Goal: Task Accomplishment & Management: Use online tool/utility

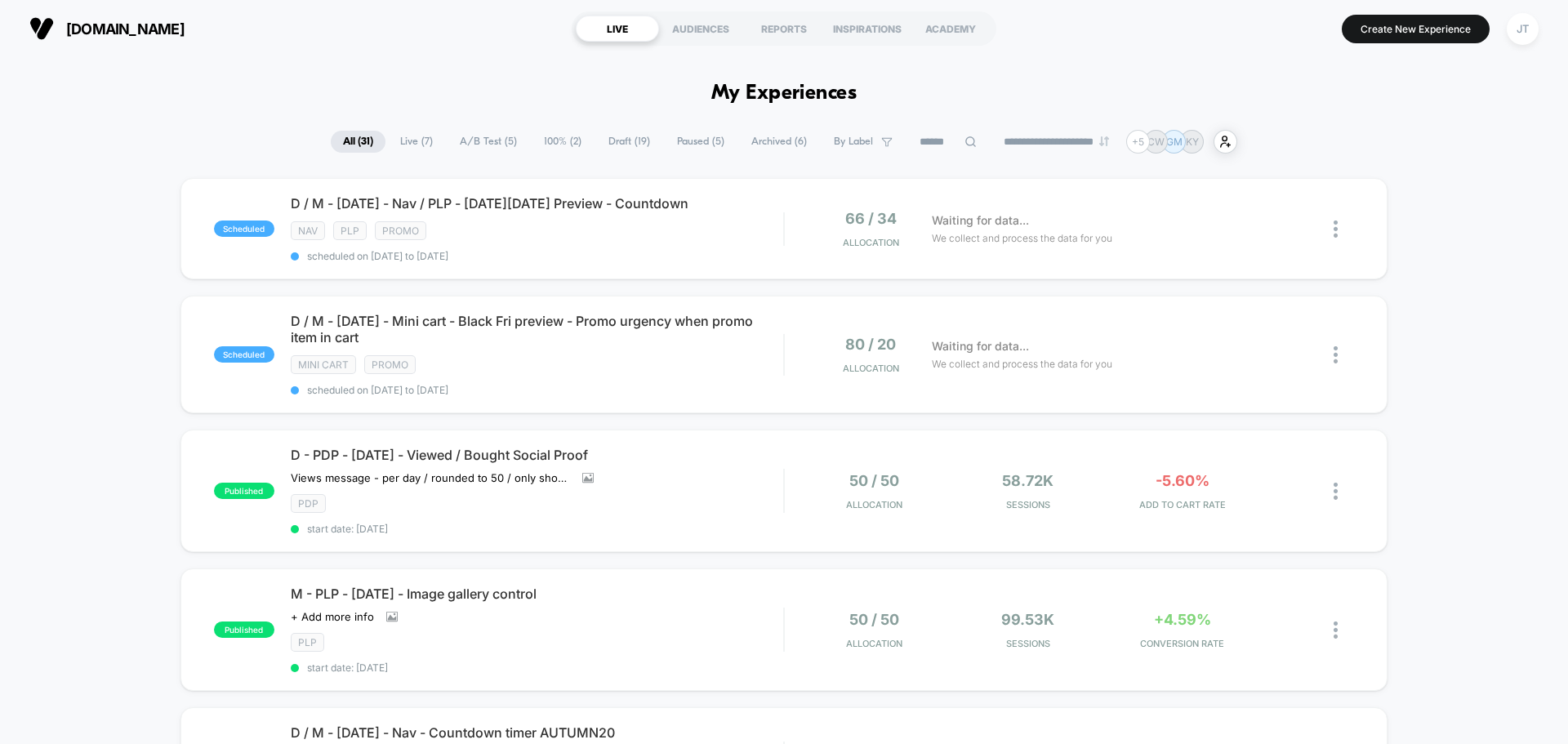
click at [915, 143] on input at bounding box center [948, 142] width 82 height 20
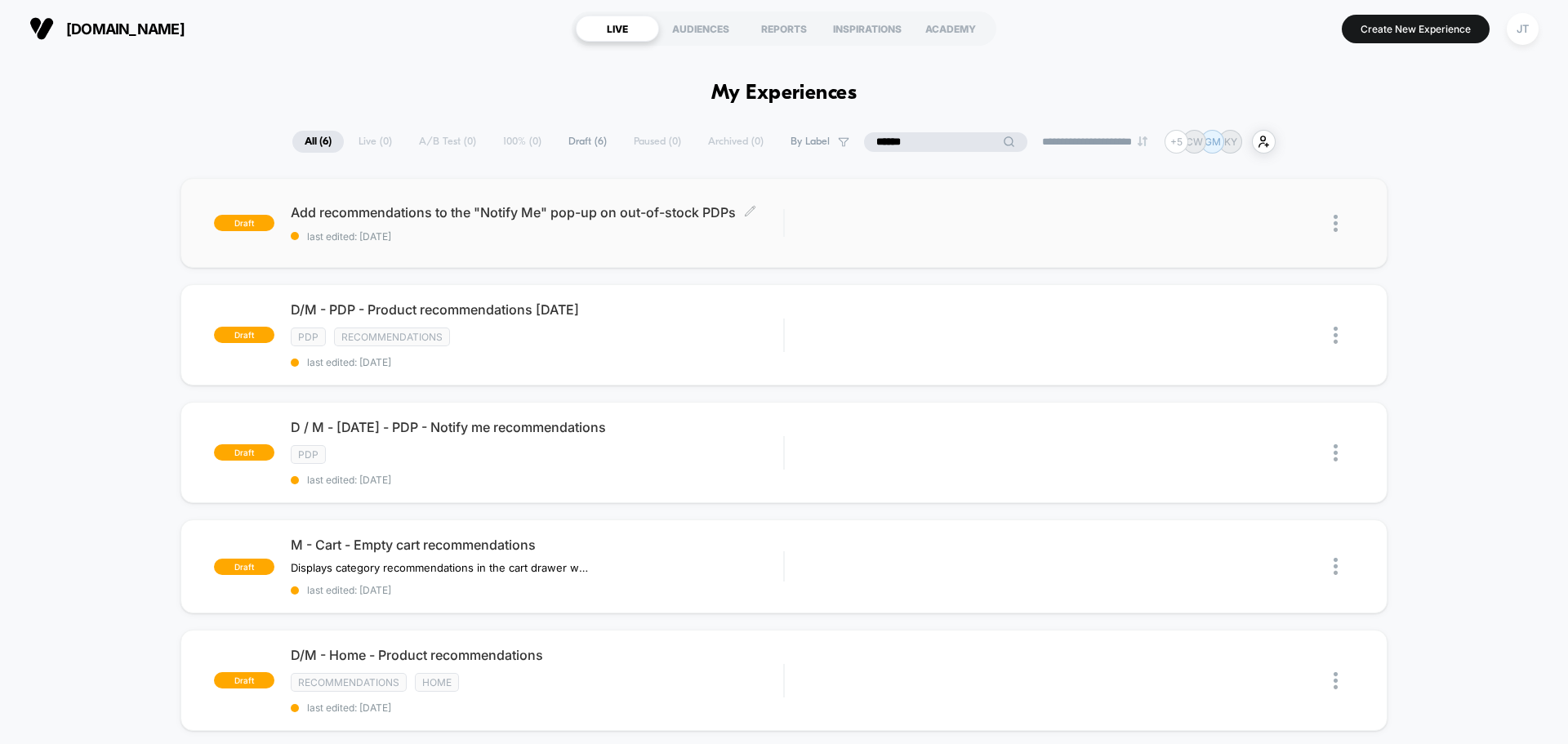
type input "******"
click at [530, 217] on span "Add recommendations to the "Notify Me" pop-up on out-of-stock PDPs Click to edi…" at bounding box center [537, 212] width 493 height 16
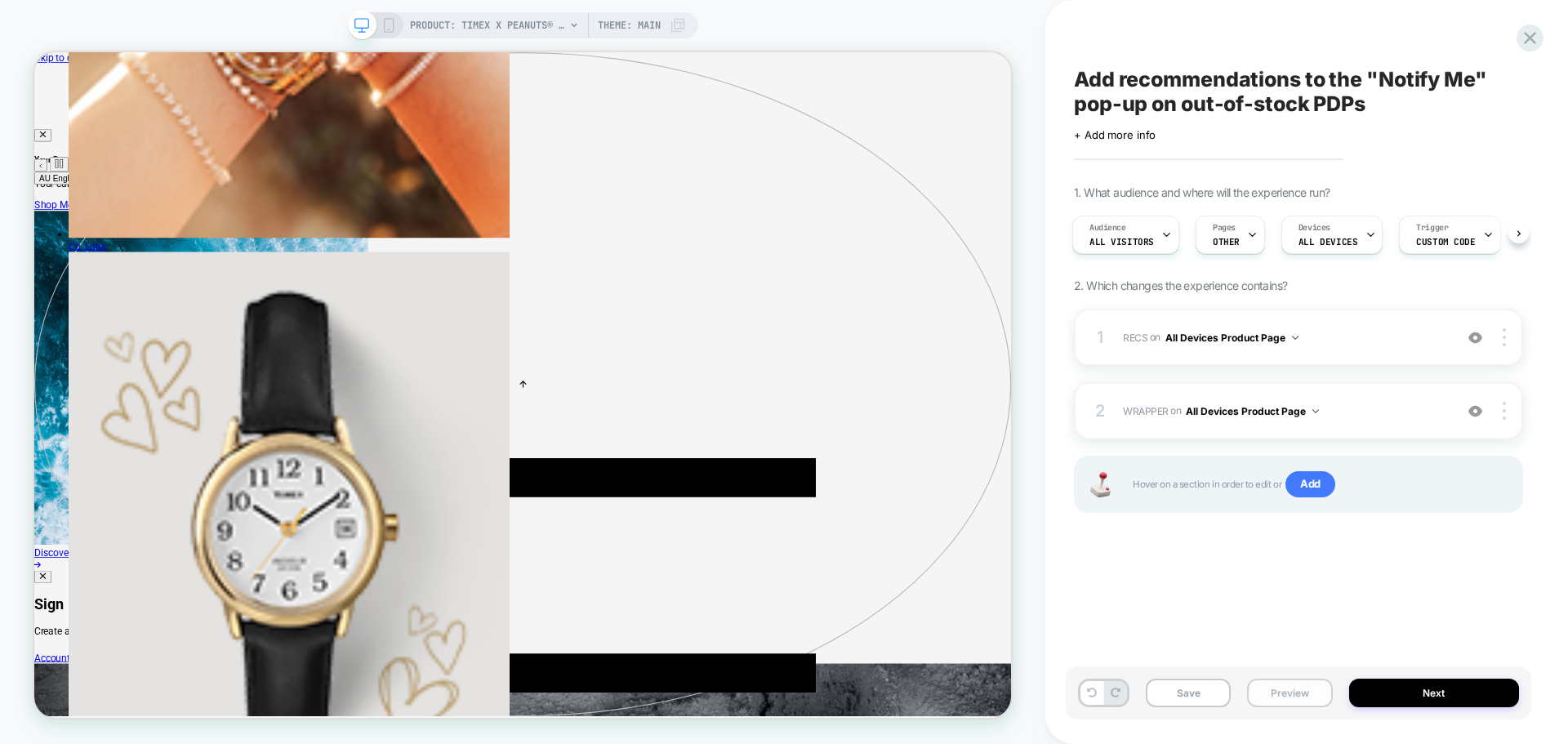
click at [1263, 699] on button "Preview" at bounding box center [1290, 693] width 85 height 29
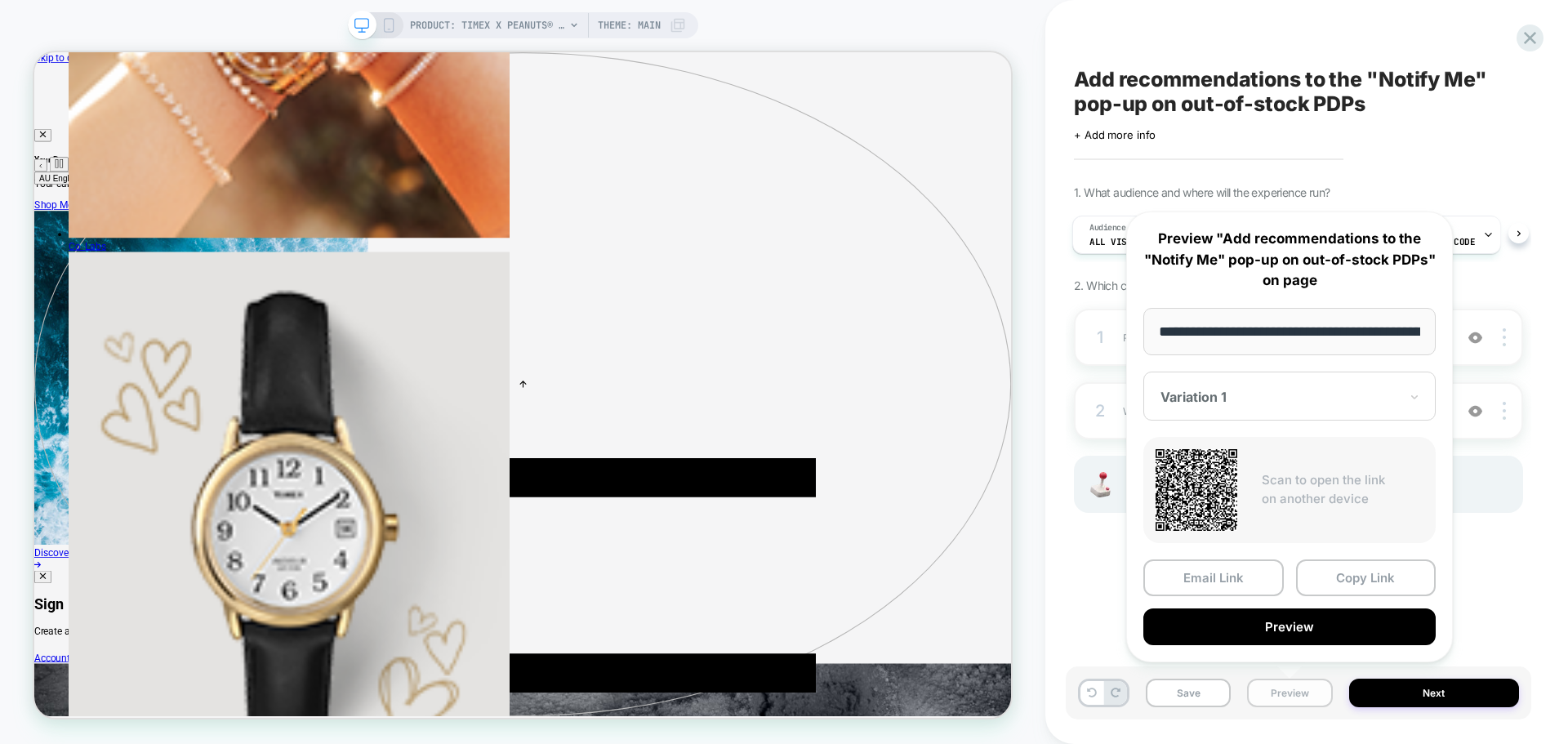
scroll to position [0, 568]
click at [1248, 640] on button "Preview" at bounding box center [1290, 627] width 293 height 37
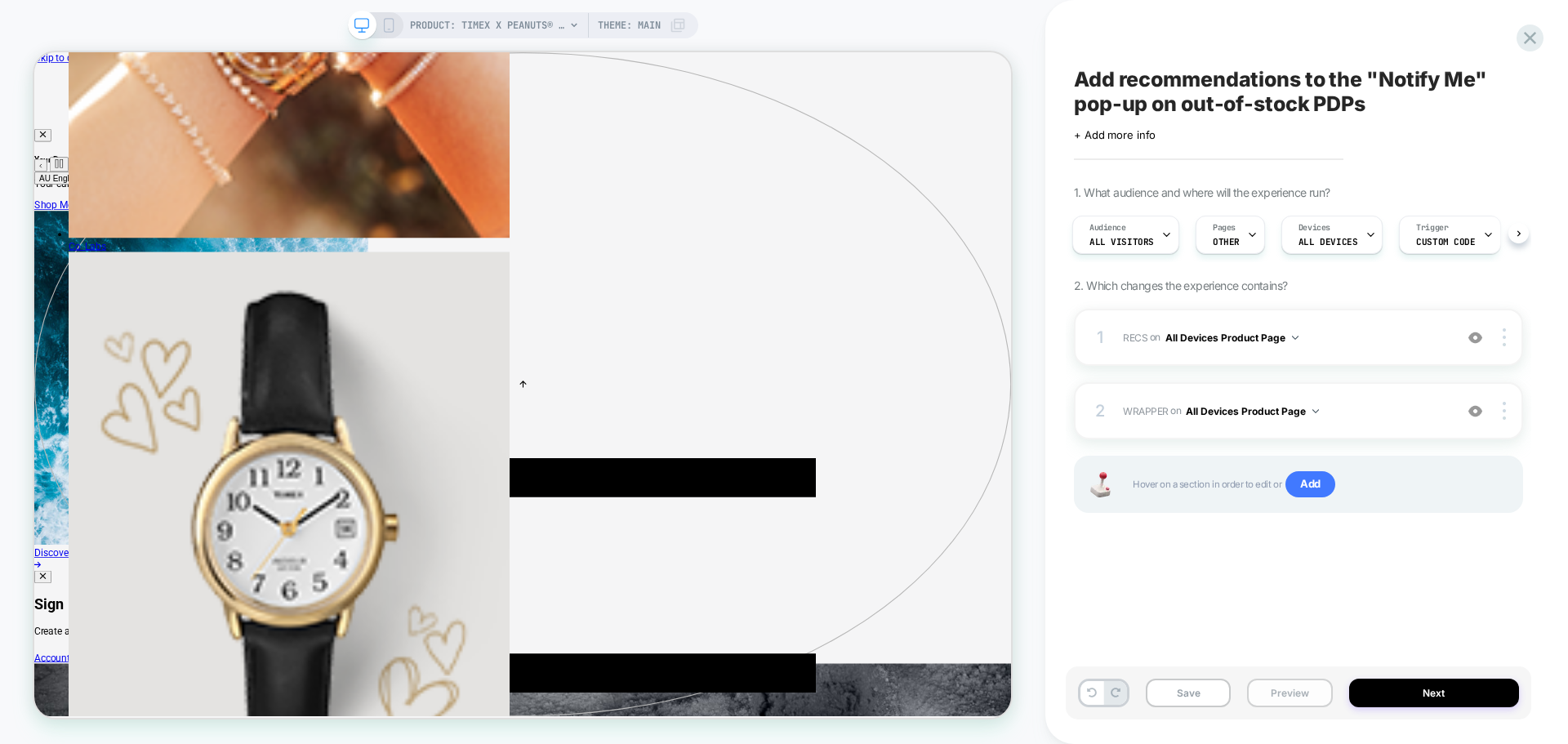
click at [1259, 688] on button "Preview" at bounding box center [1290, 693] width 85 height 29
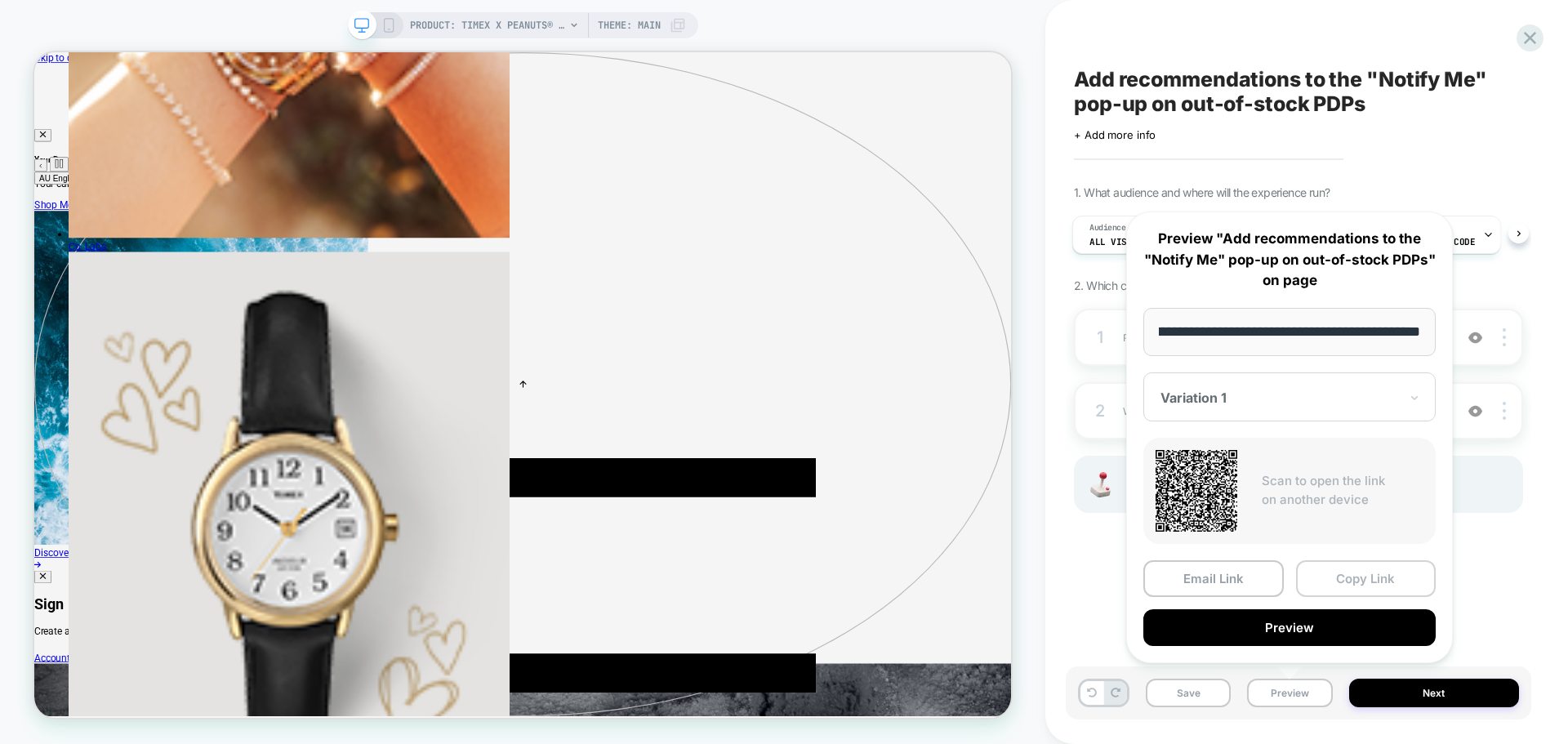
scroll to position [0, 0]
click at [1353, 582] on button "Copy Link" at bounding box center [1366, 578] width 141 height 37
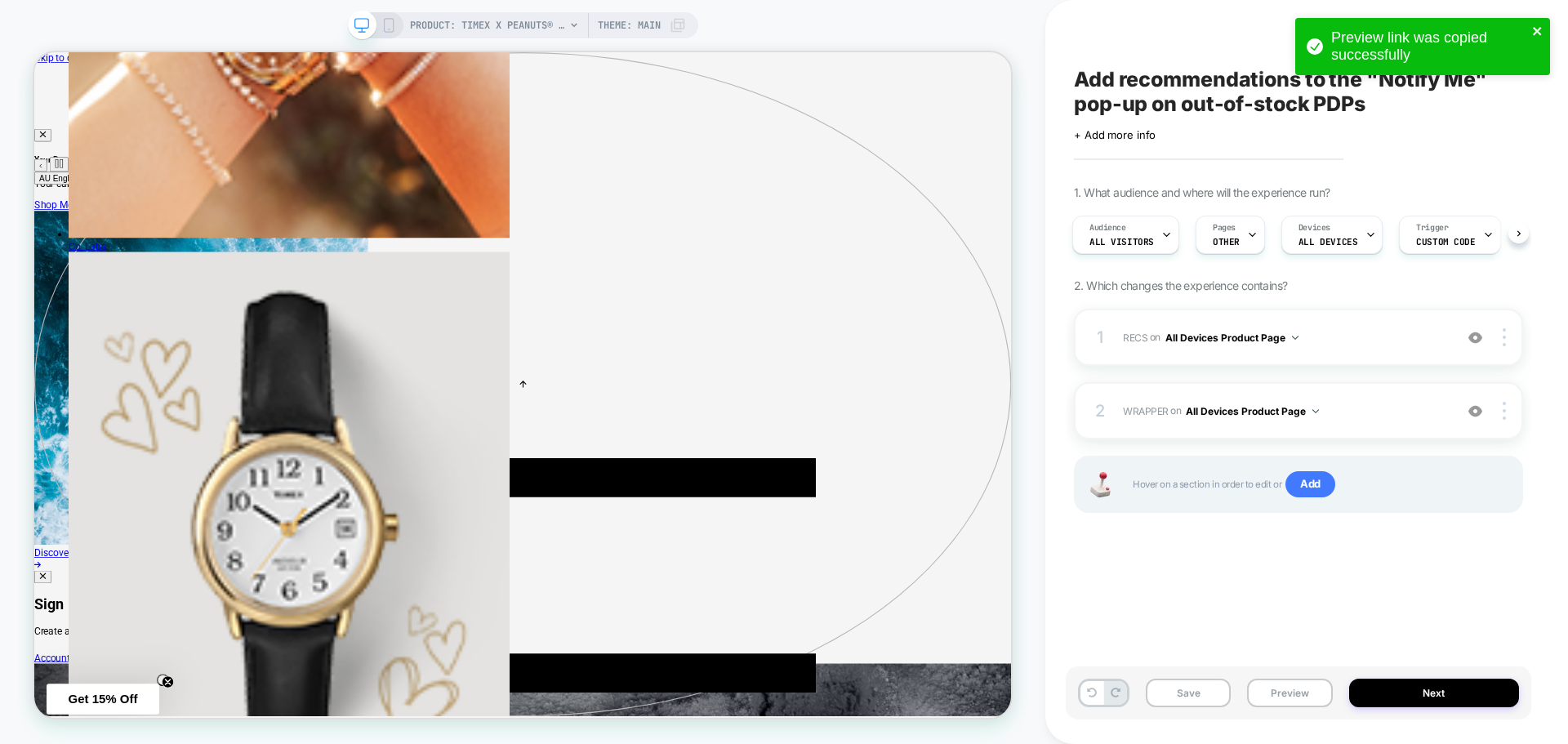
click at [1542, 27] on icon "close" at bounding box center [1537, 31] width 12 height 13
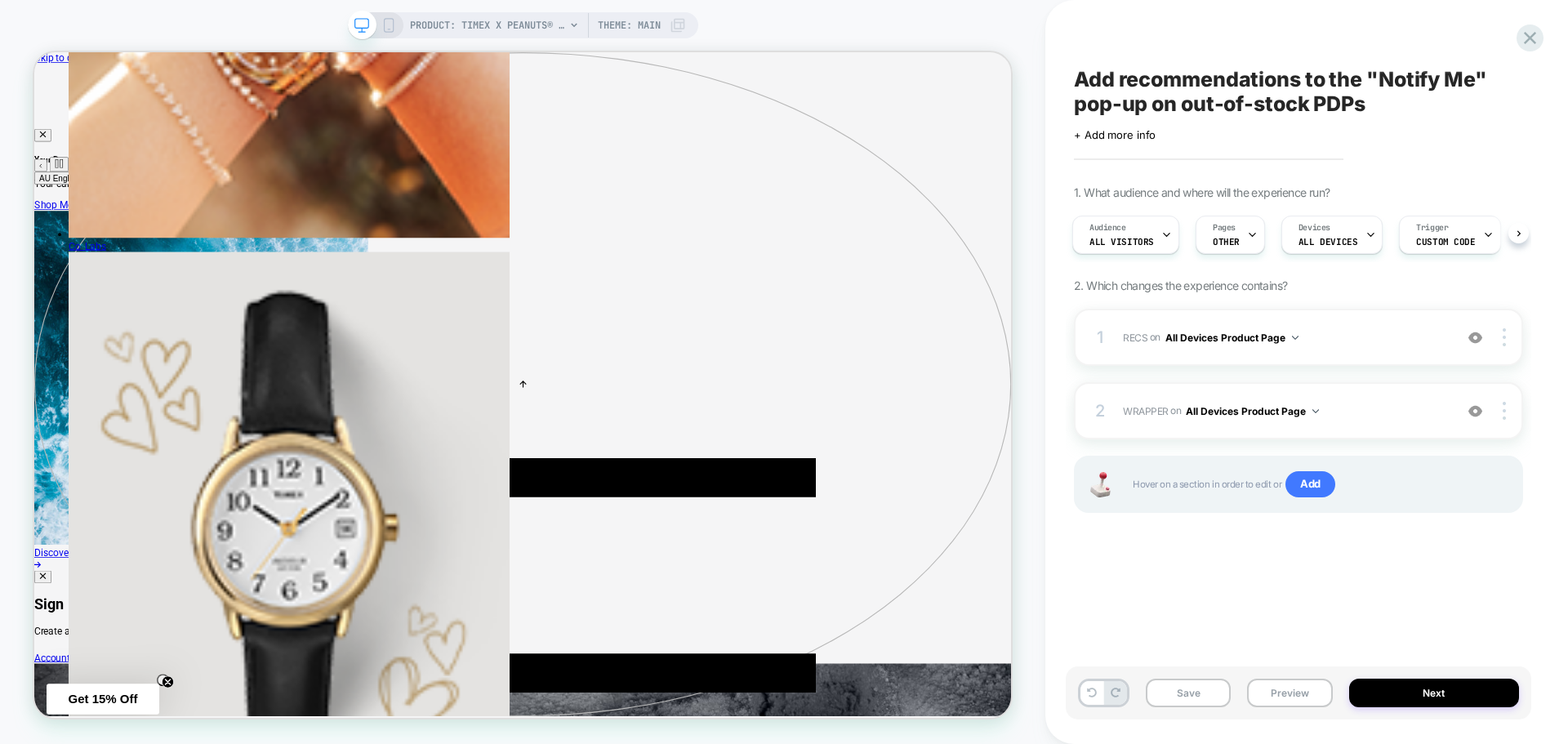
click at [1532, 34] on div "Preview link was copied successfully" at bounding box center [1423, 50] width 261 height 72
click at [1532, 38] on icon at bounding box center [1530, 38] width 22 height 22
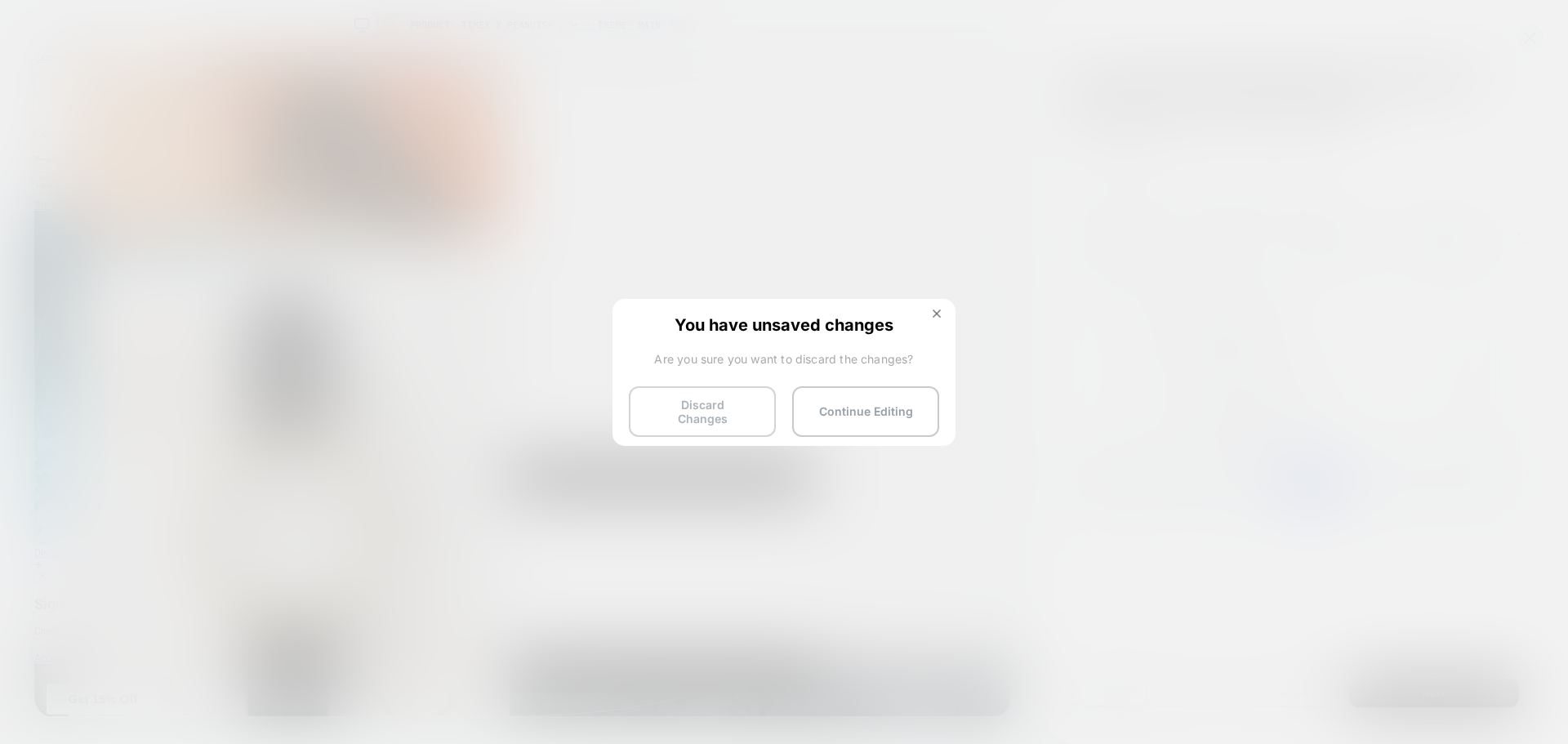
click at [744, 395] on button "Discard Changes" at bounding box center [703, 411] width 147 height 50
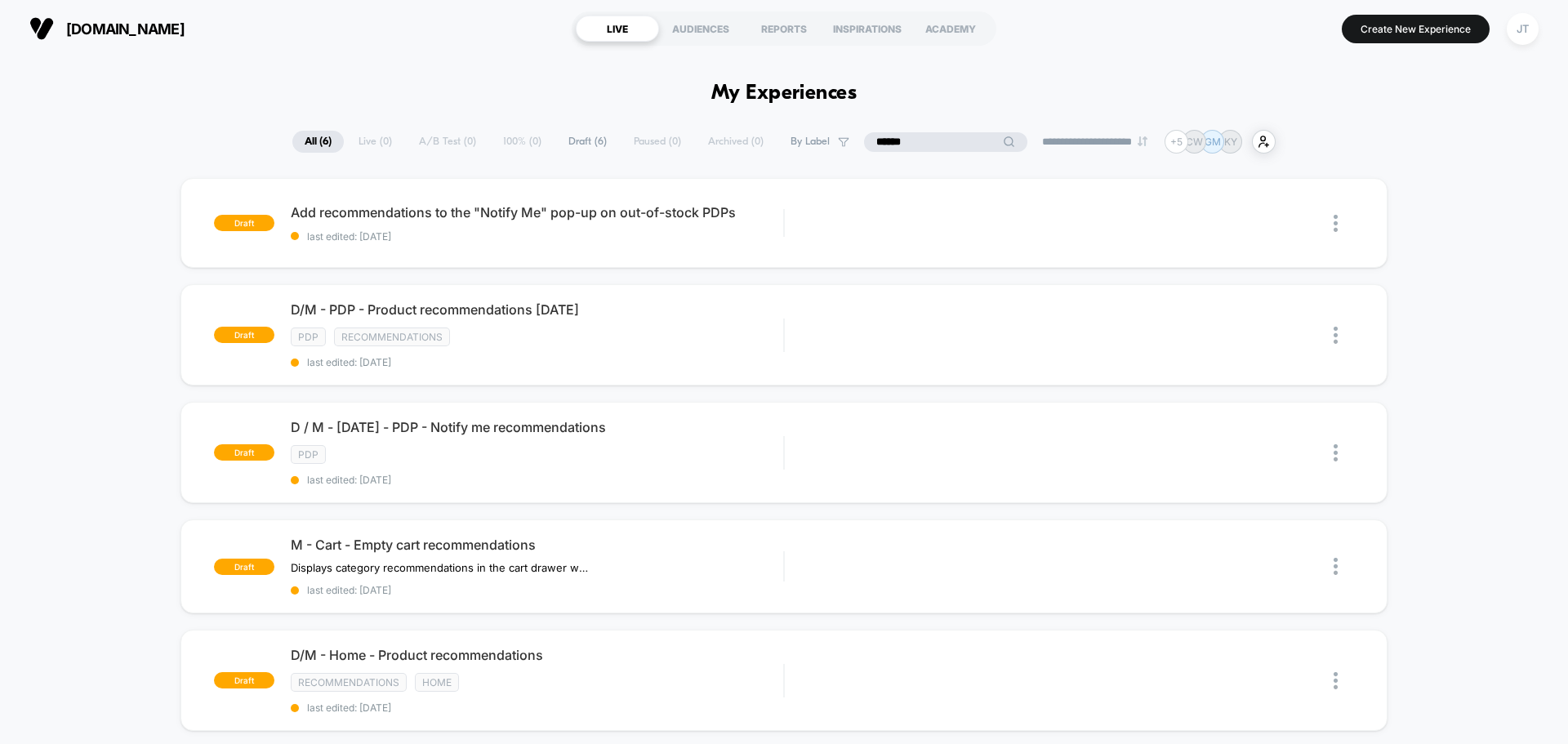
drag, startPoint x: 948, startPoint y: 135, endPoint x: 827, endPoint y: 136, distance: 121.0
click at [827, 136] on div "**********" at bounding box center [784, 142] width 984 height 23
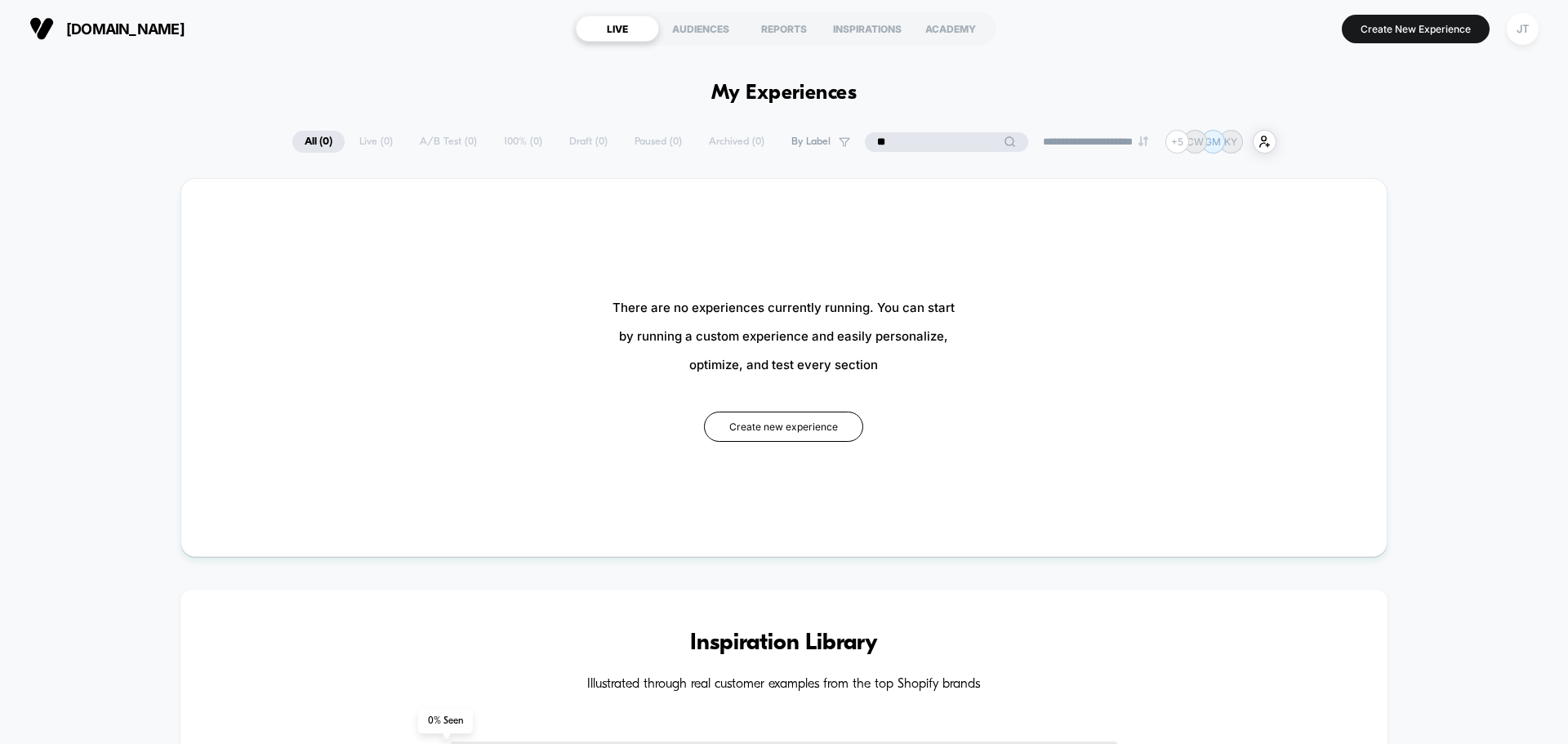
type input "*"
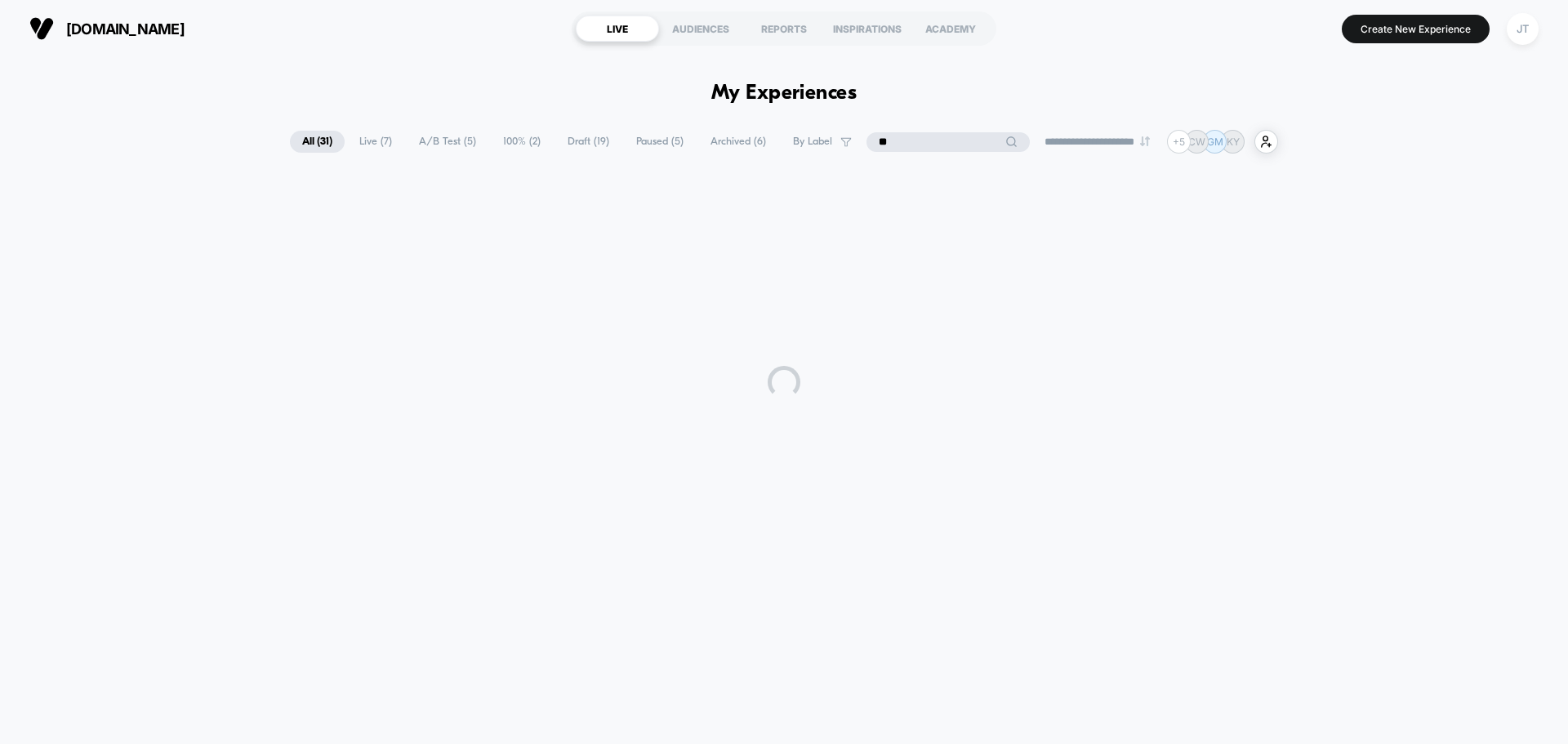
type input "*"
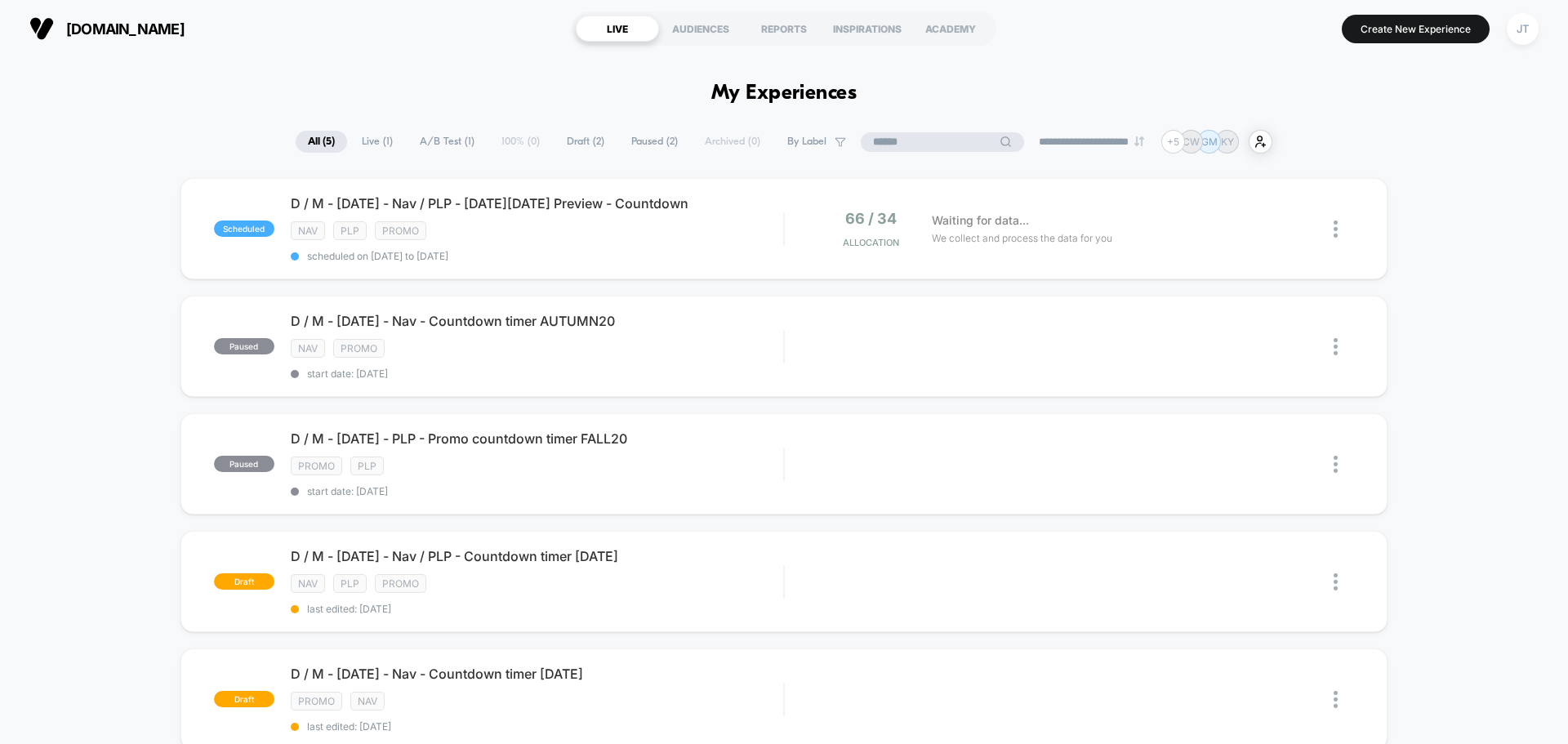
type input "*"
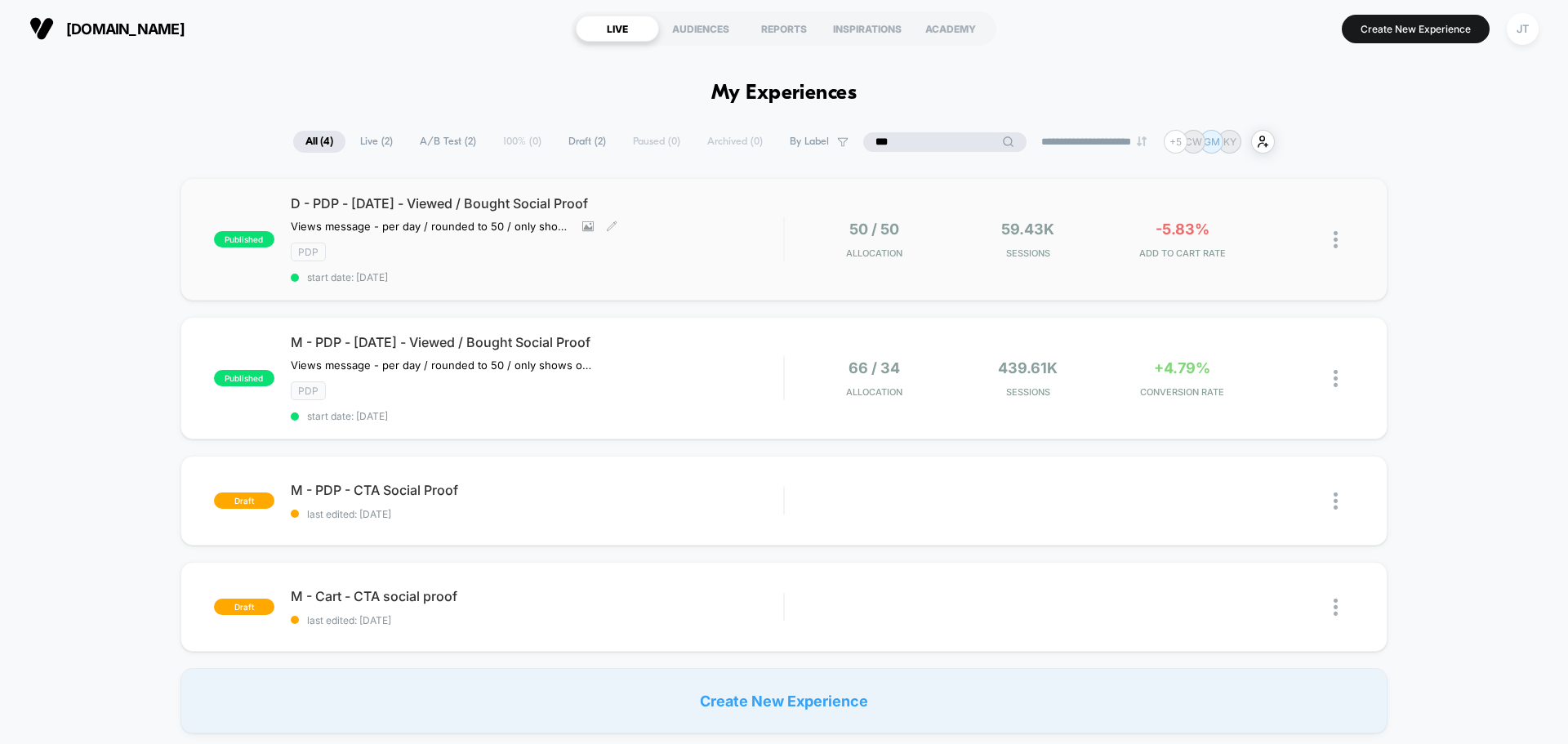
type input "***"
click at [673, 236] on div "D - PDP - [DATE] - Viewed / Bought Social Proof Views message - per day / round…" at bounding box center [537, 239] width 493 height 88
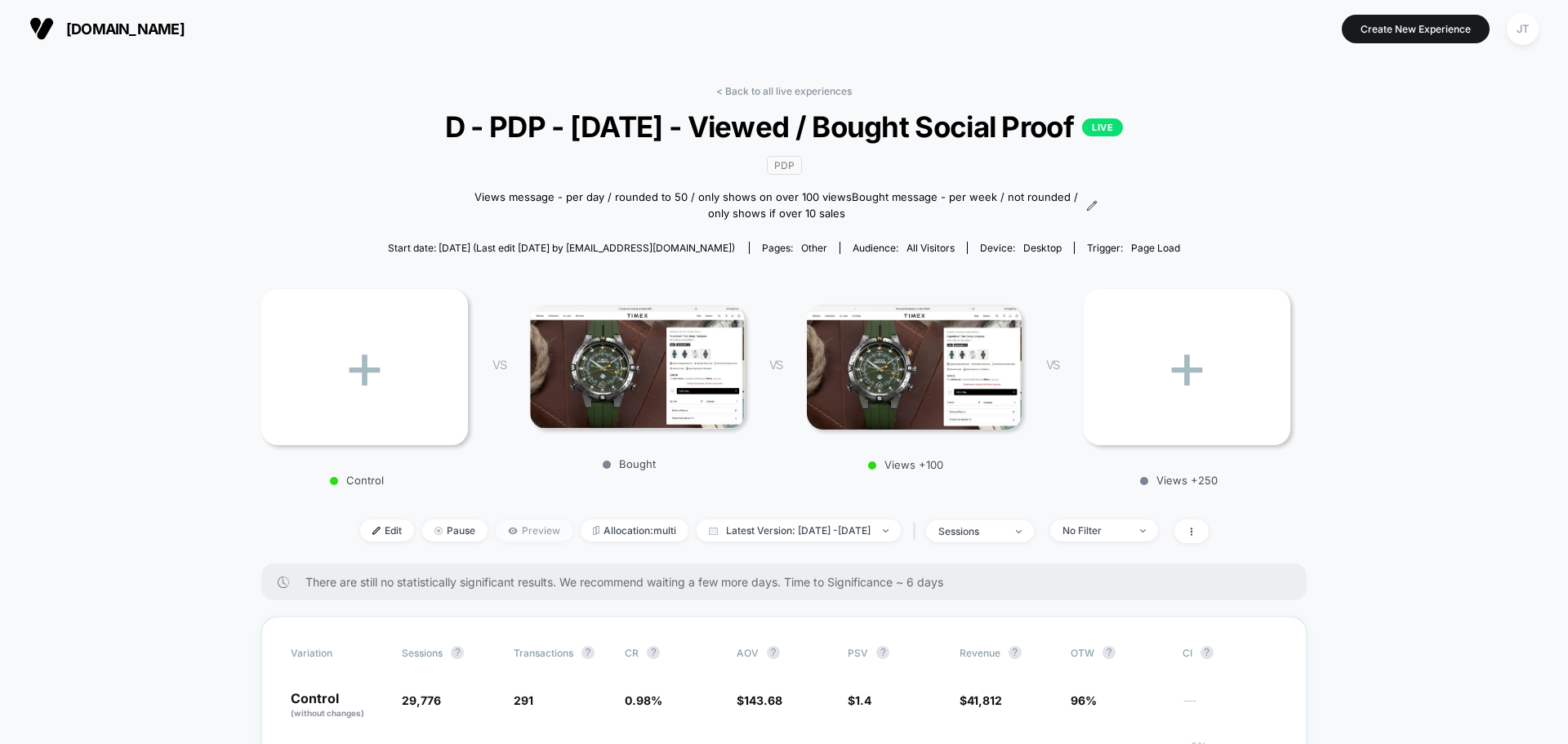
click at [498, 526] on span "Preview" at bounding box center [534, 530] width 77 height 22
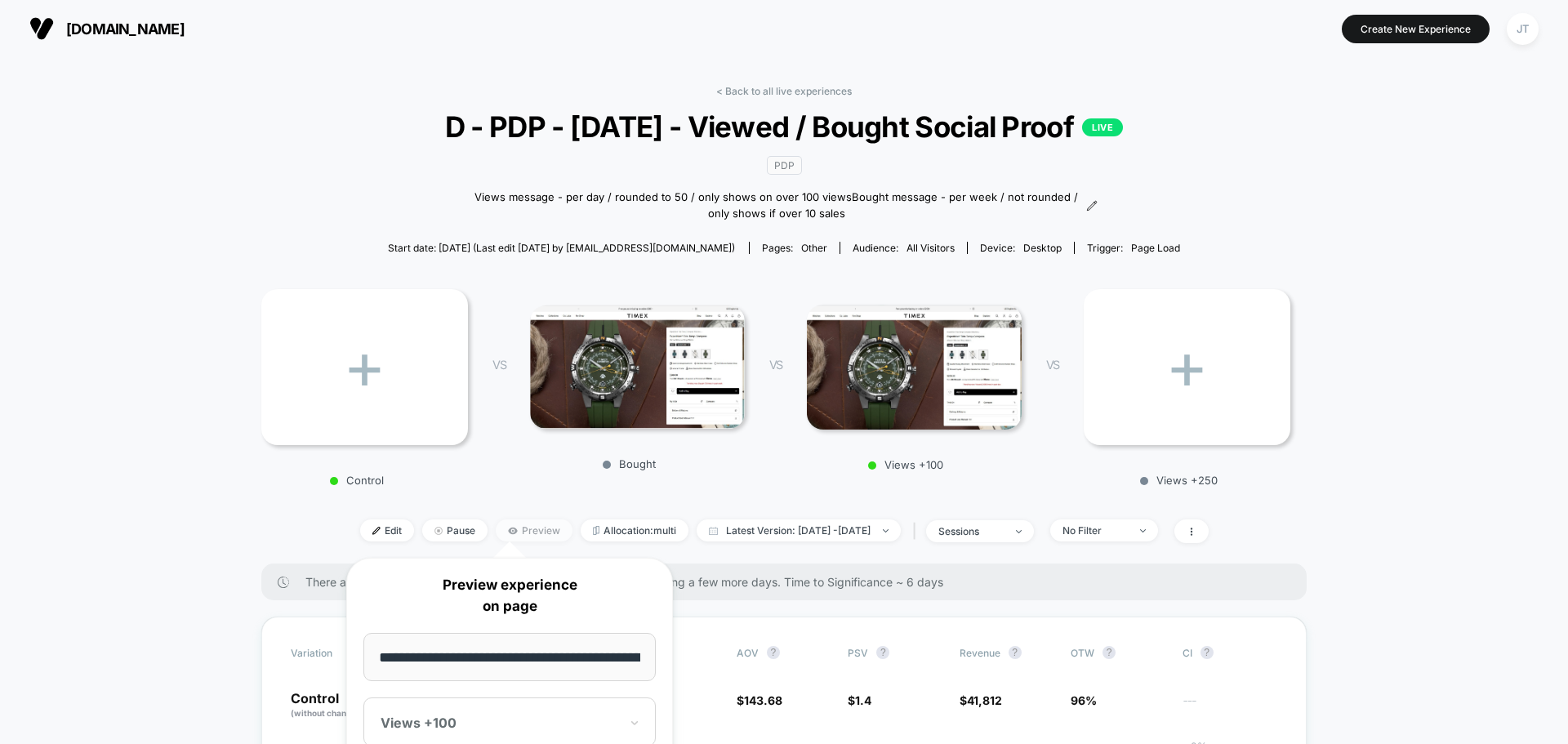
click at [496, 533] on span "Preview" at bounding box center [534, 530] width 77 height 22
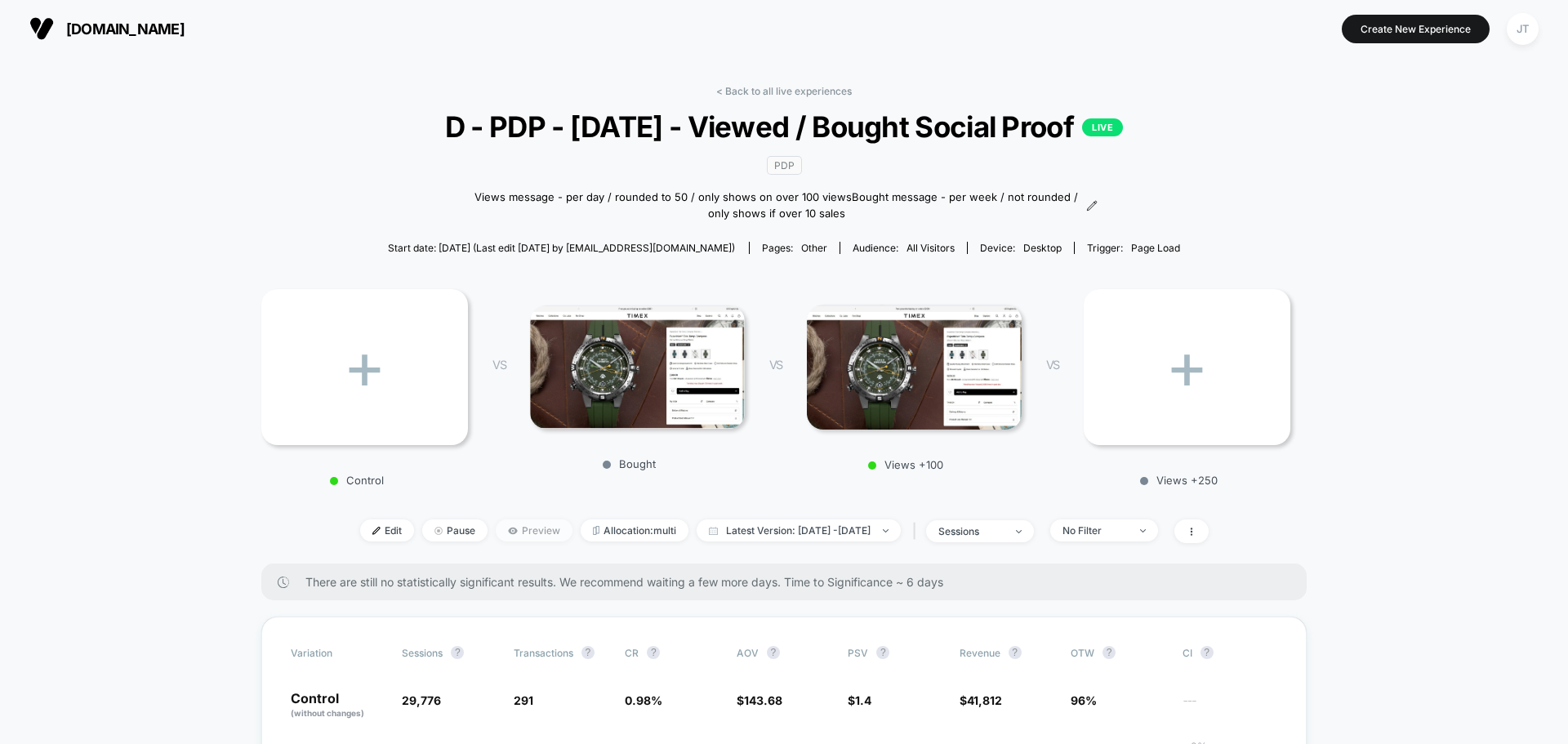
click at [496, 533] on span "Preview" at bounding box center [534, 530] width 77 height 22
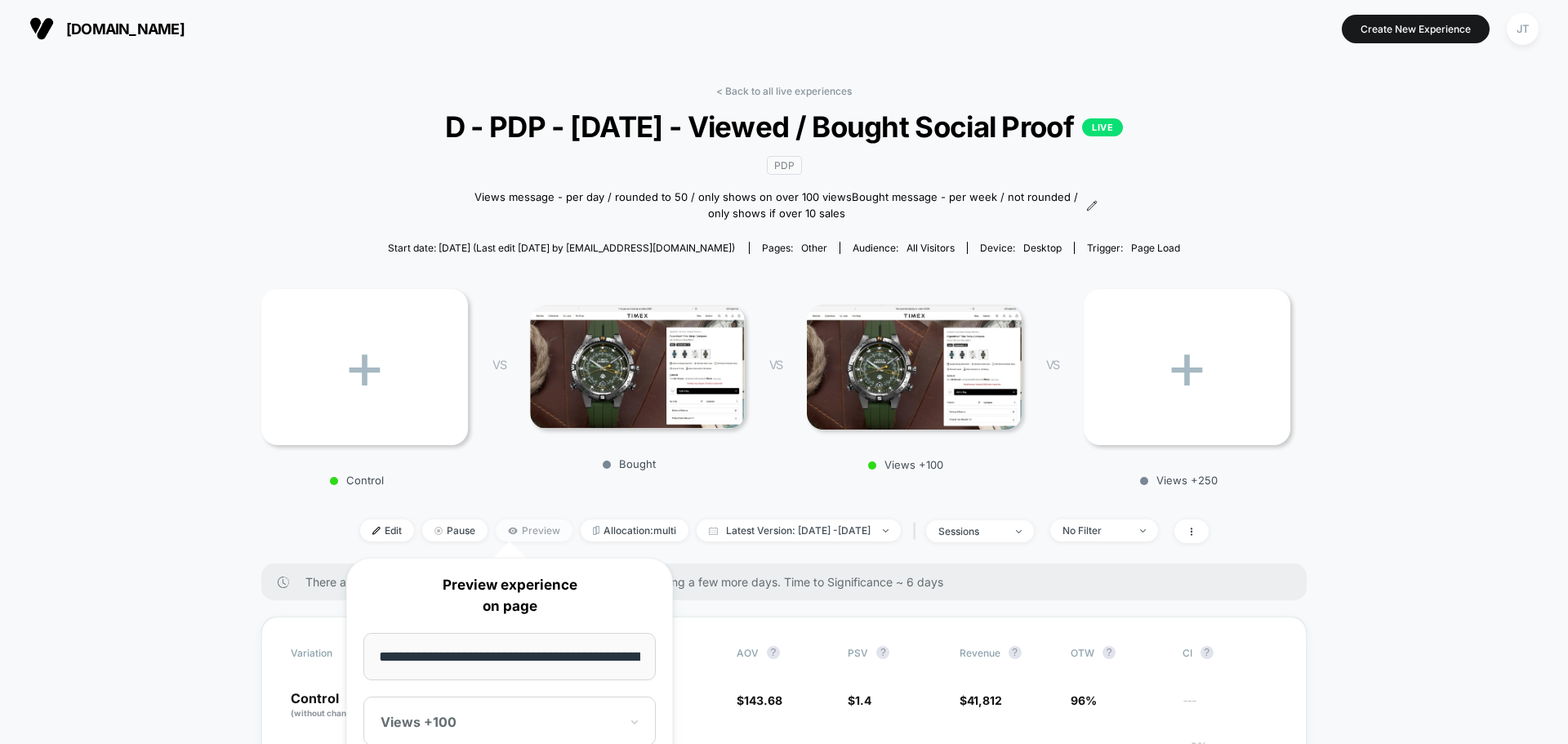
scroll to position [0, 118]
click at [524, 523] on span "Preview" at bounding box center [534, 530] width 77 height 22
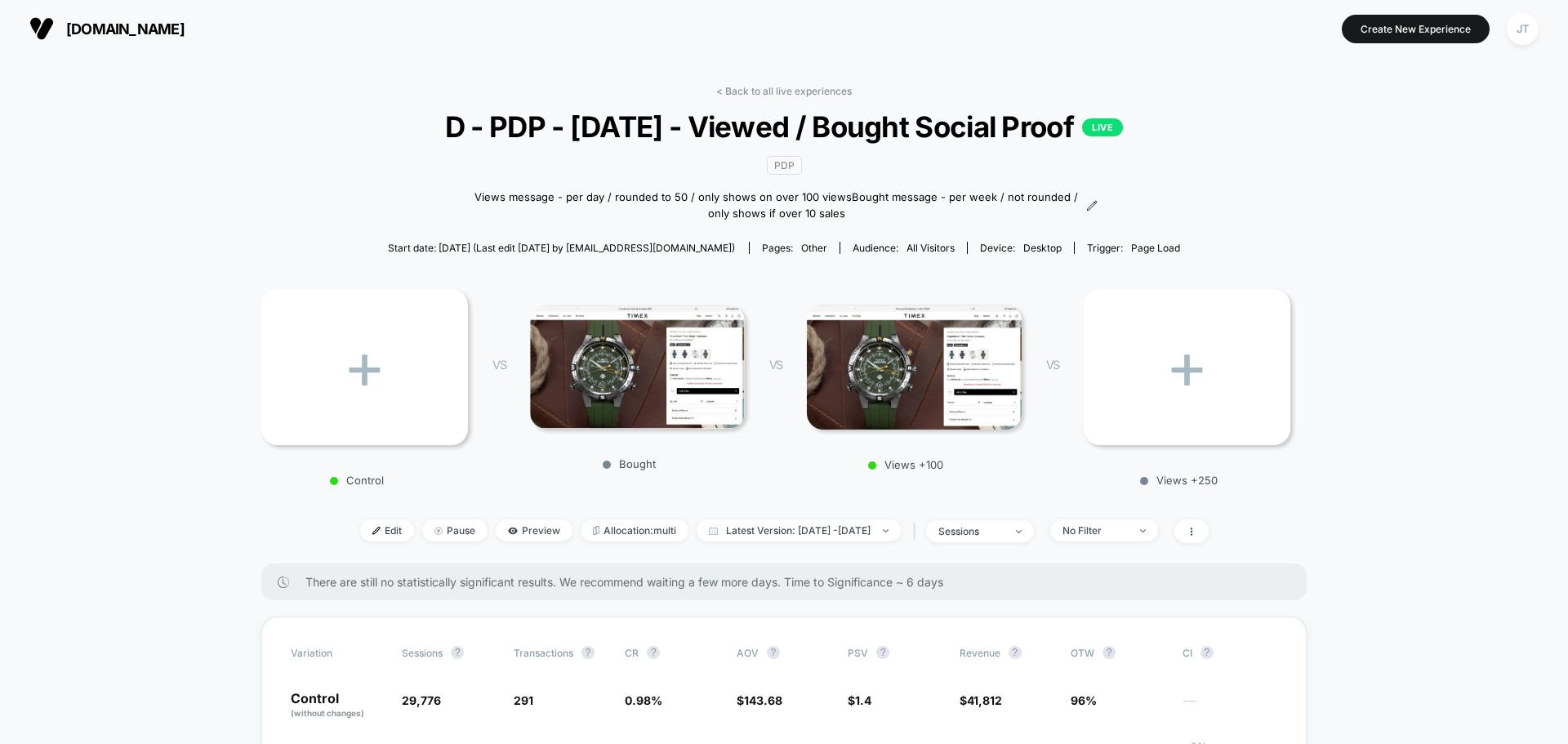
scroll to position [327, 0]
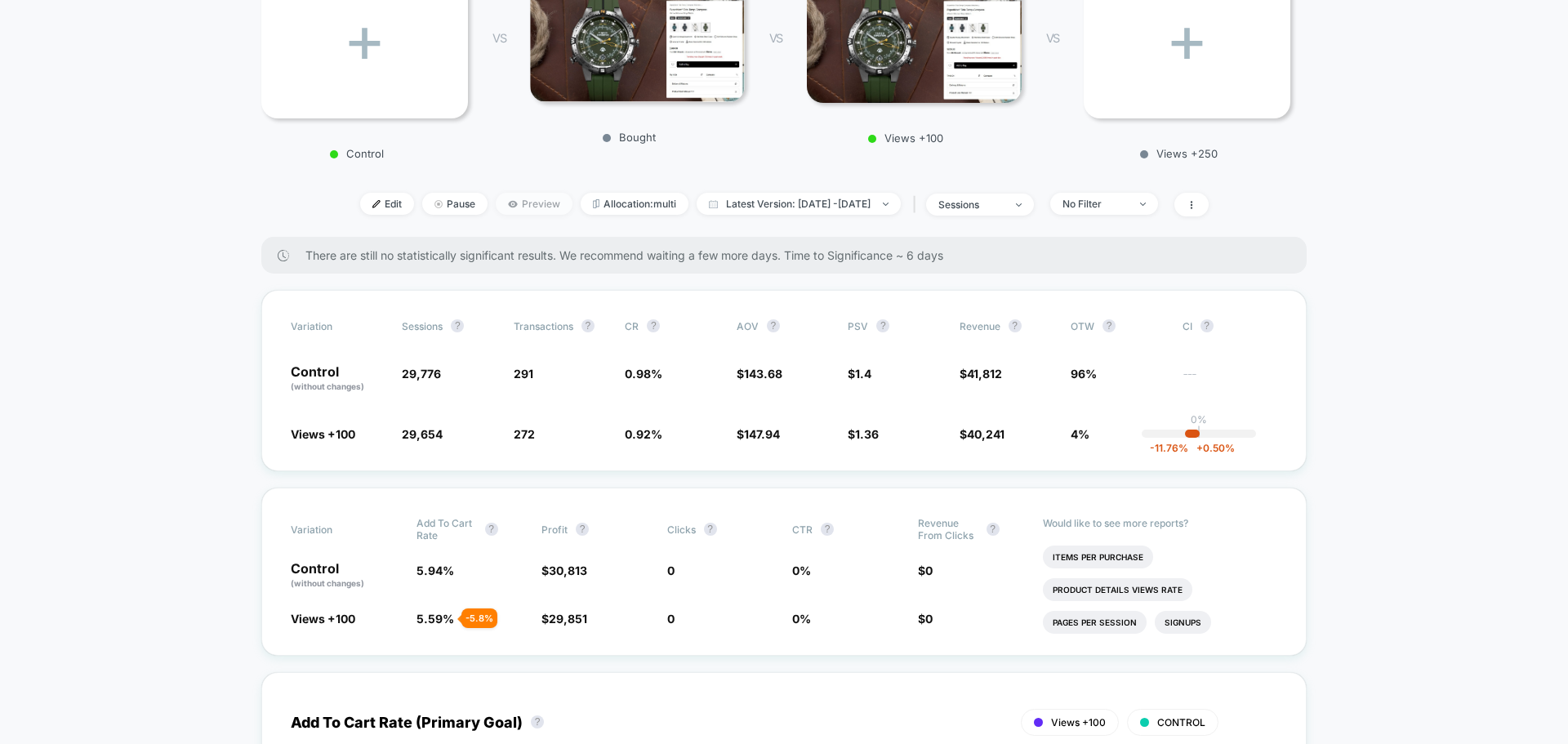
click at [508, 204] on span "Preview" at bounding box center [534, 204] width 77 height 22
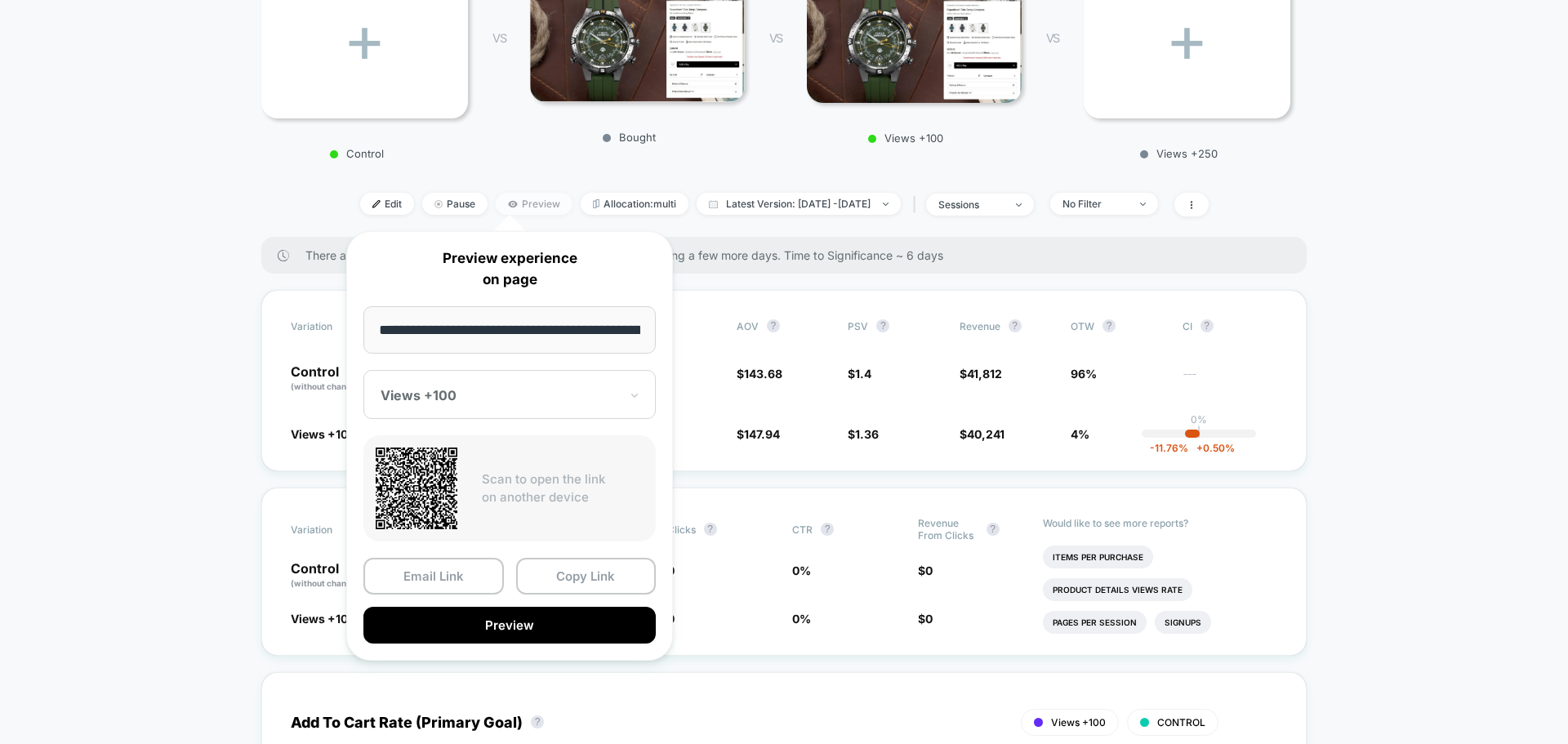
scroll to position [0, 118]
click at [571, 581] on button "Copy Link" at bounding box center [586, 576] width 141 height 37
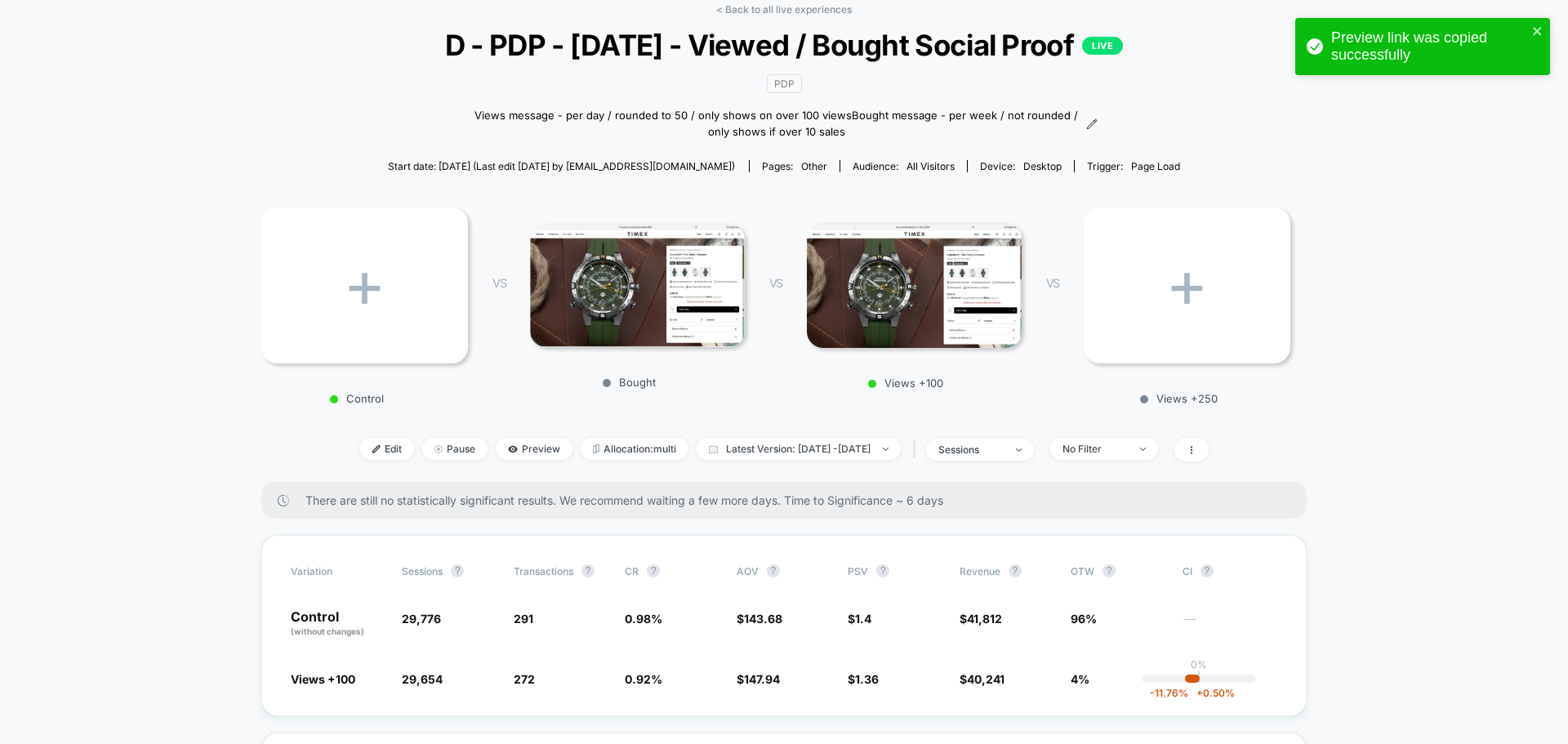
scroll to position [0, 0]
